Goal: Information Seeking & Learning: Find contact information

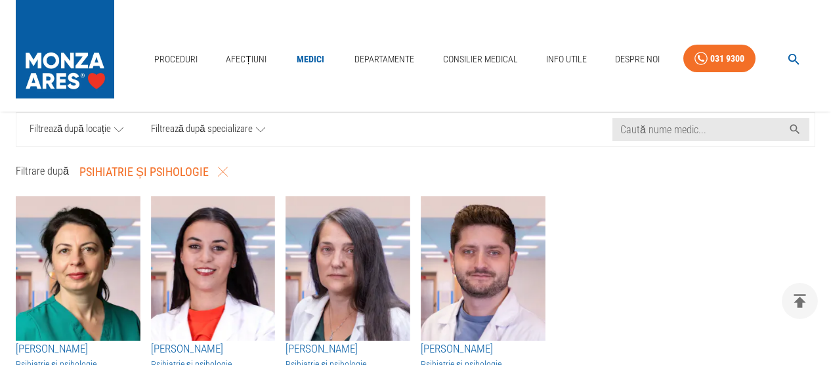
scroll to position [68, 0]
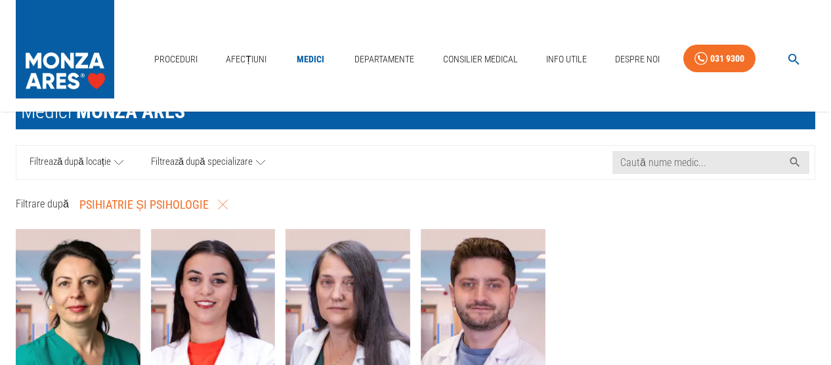
click at [45, 277] on img "button" at bounding box center [78, 301] width 125 height 144
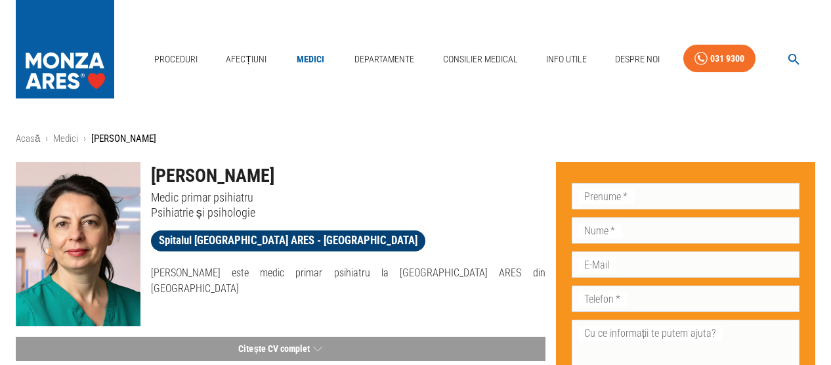
click at [215, 240] on span "Spitalul [GEOGRAPHIC_DATA] ARES - [GEOGRAPHIC_DATA]" at bounding box center [288, 240] width 274 height 16
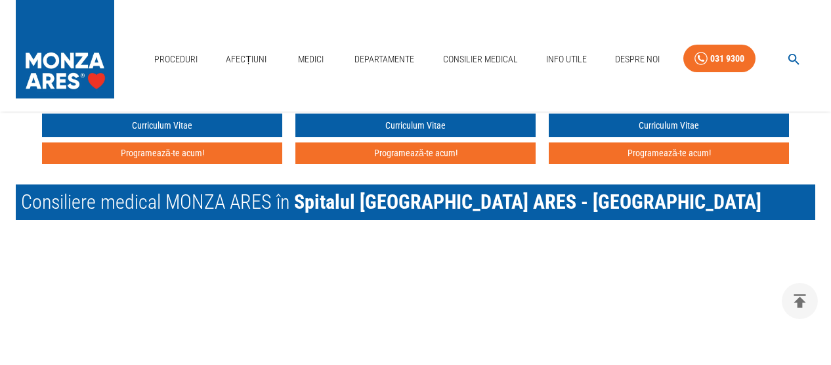
scroll to position [1571, 0]
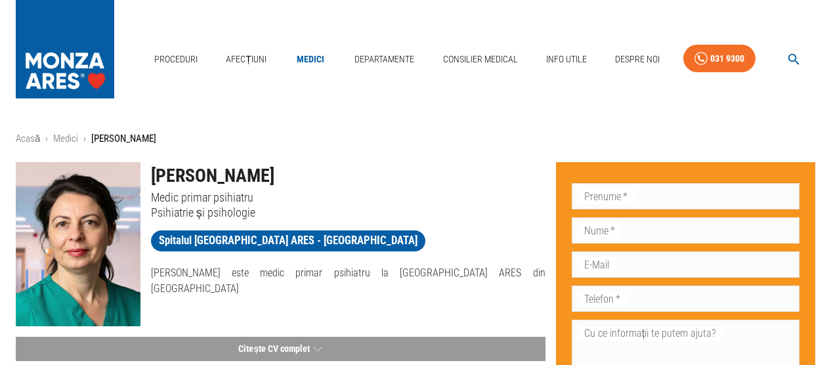
click at [314, 58] on link "Medici" at bounding box center [311, 59] width 42 height 27
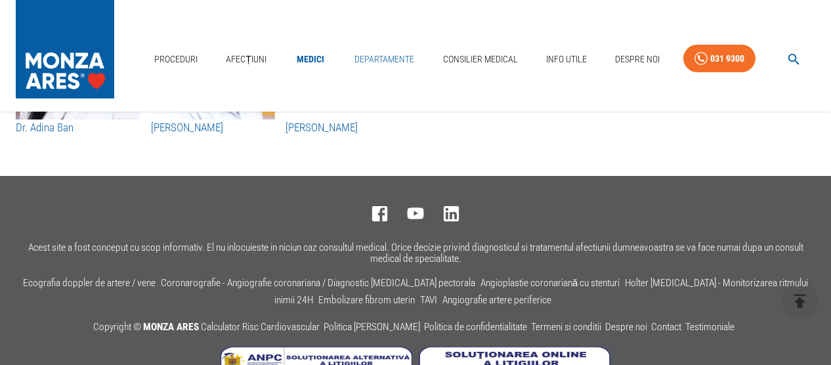
scroll to position [7035, 0]
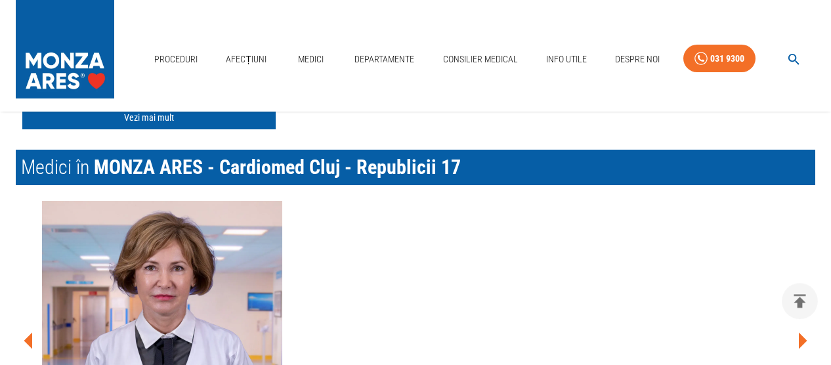
scroll to position [820, 0]
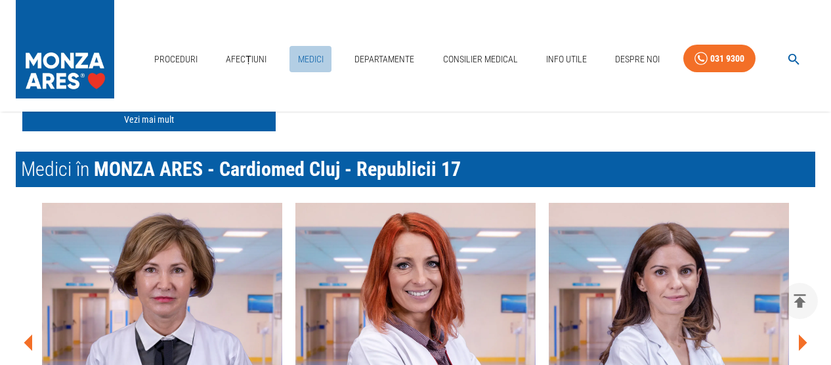
click at [307, 57] on link "Medici" at bounding box center [311, 59] width 42 height 27
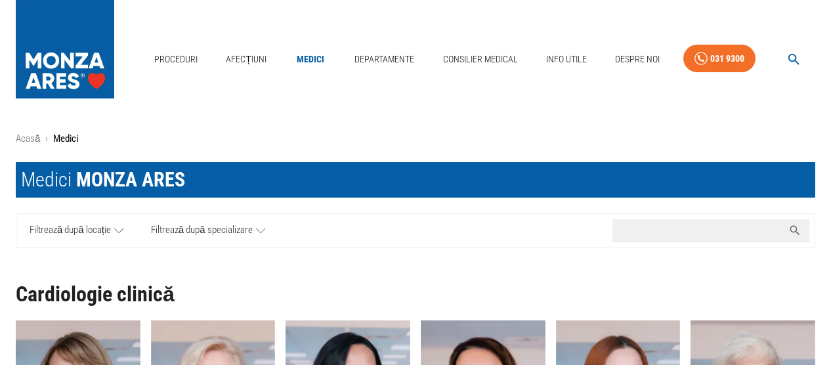
click at [682, 230] on input "Caută nume medic..." at bounding box center [698, 230] width 171 height 23
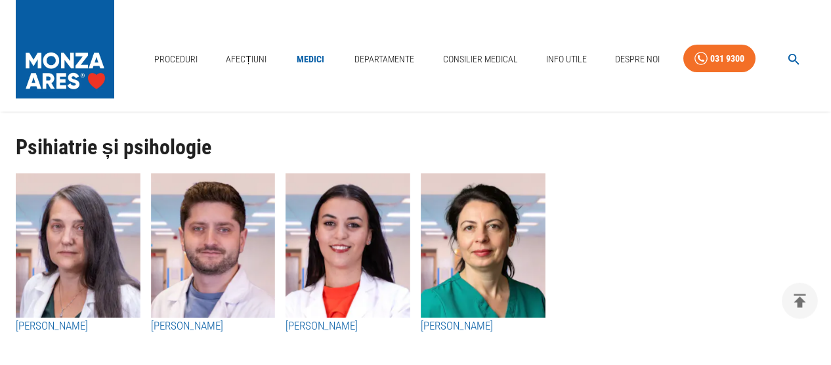
scroll to position [4917, 0]
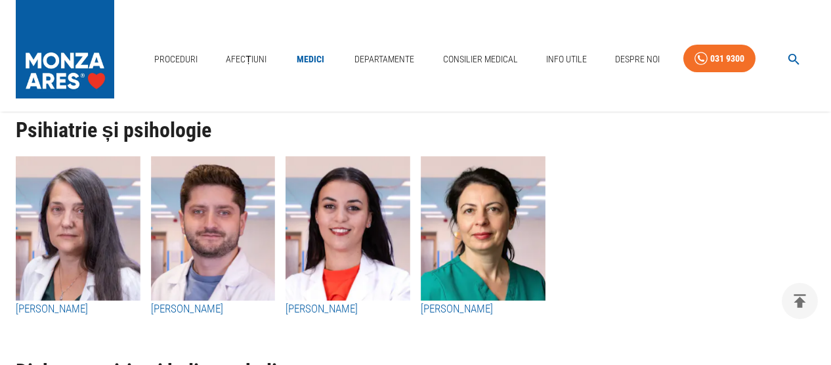
click at [82, 244] on img "button" at bounding box center [78, 228] width 125 height 144
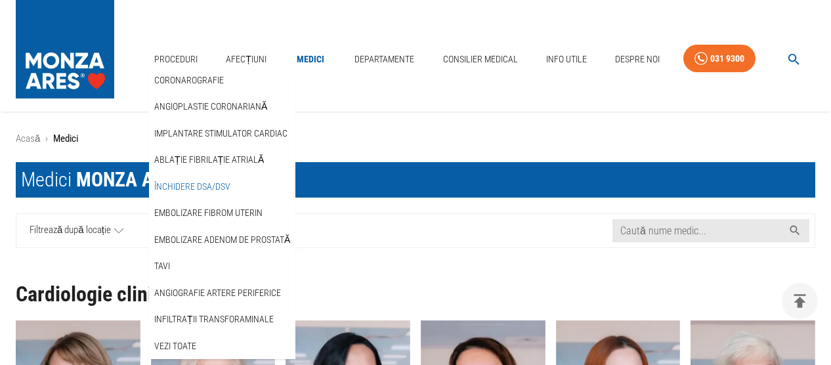
scroll to position [4917, 0]
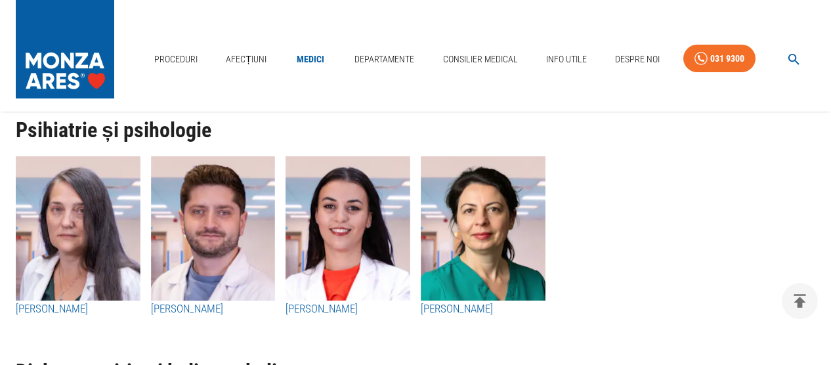
click at [496, 238] on img "button" at bounding box center [483, 228] width 125 height 144
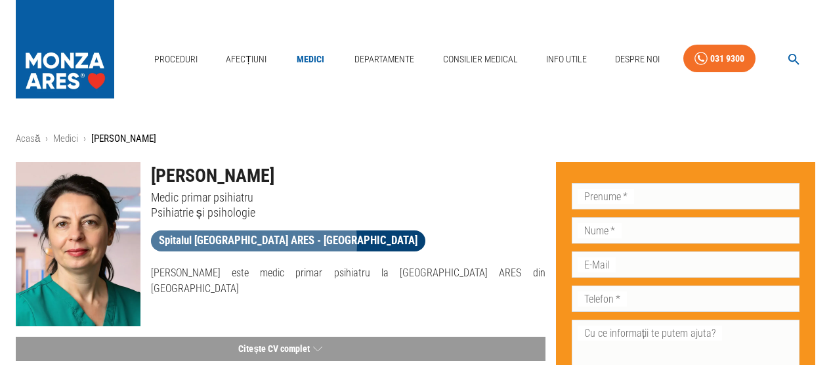
click at [253, 242] on span "Spitalul [GEOGRAPHIC_DATA] ARES - [GEOGRAPHIC_DATA]" at bounding box center [288, 240] width 274 height 16
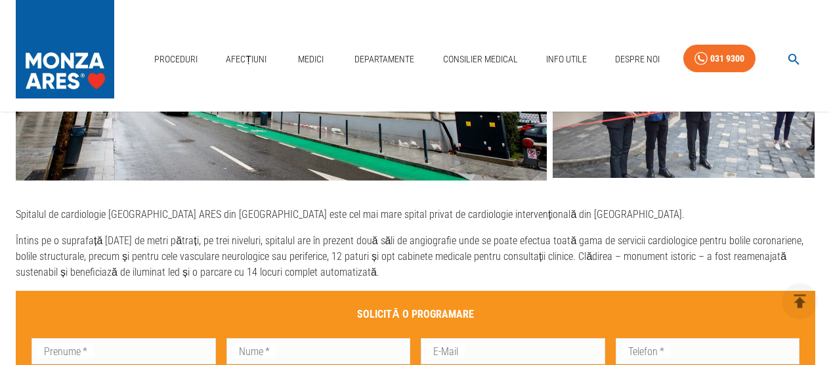
scroll to position [410, 0]
